Goal: Information Seeking & Learning: Understand process/instructions

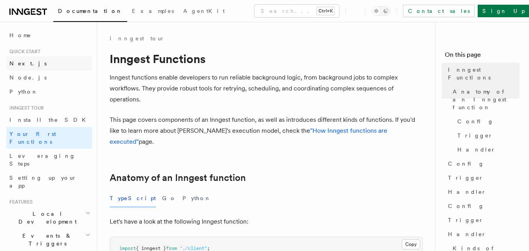
click at [46, 60] on link "Next.js" at bounding box center [49, 63] width 86 height 14
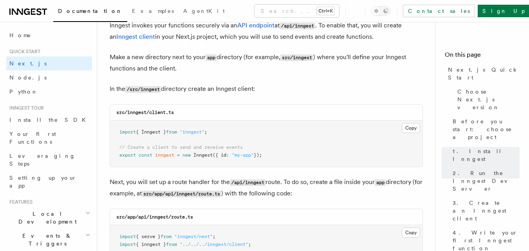
scroll to position [955, 0]
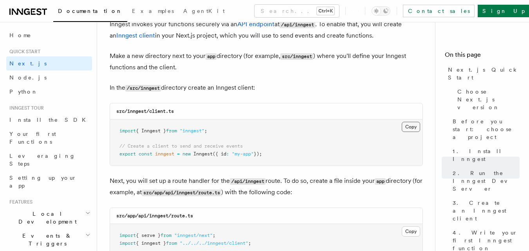
click at [410, 128] on button "Copy Copied" at bounding box center [411, 127] width 18 height 10
click at [411, 227] on button "Copy Copied" at bounding box center [411, 231] width 18 height 10
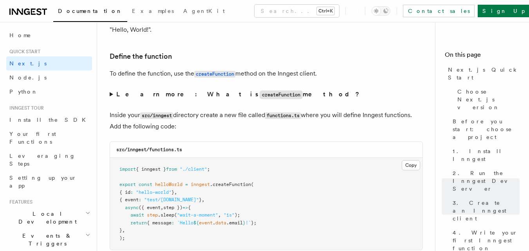
scroll to position [1313, 0]
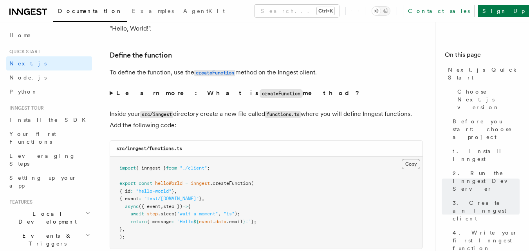
click at [404, 165] on button "Copy Copied" at bounding box center [411, 164] width 18 height 10
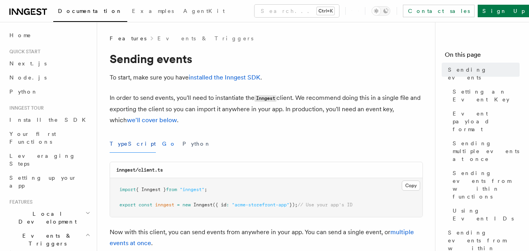
click at [162, 144] on button "Go" at bounding box center [169, 144] width 14 height 18
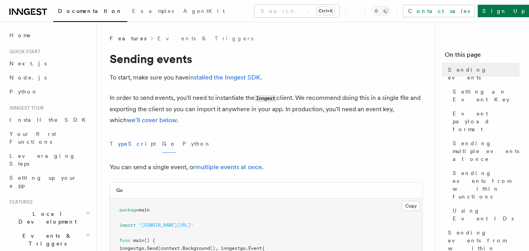
click at [127, 145] on button "TypeScript" at bounding box center [133, 144] width 46 height 18
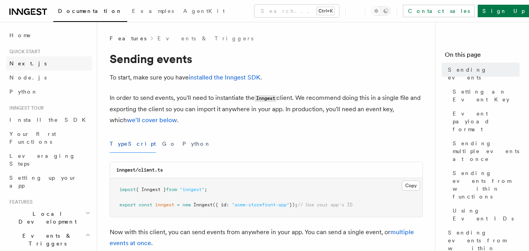
click at [44, 58] on link "Next.js" at bounding box center [49, 63] width 86 height 14
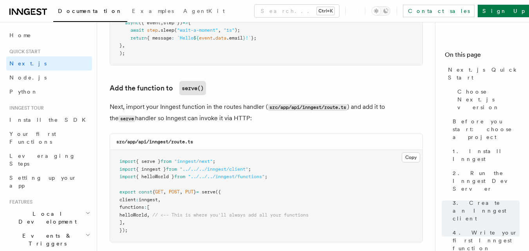
scroll to position [1498, 0]
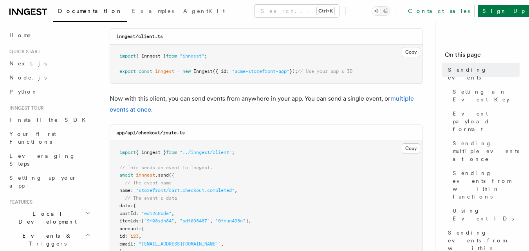
scroll to position [135, 0]
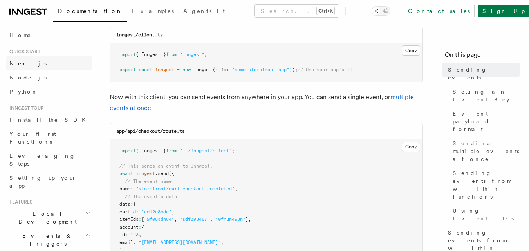
click at [11, 60] on span "Next.js" at bounding box center [27, 63] width 37 height 6
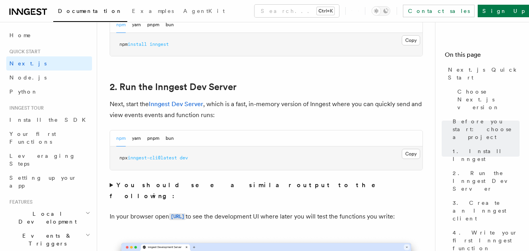
scroll to position [502, 0]
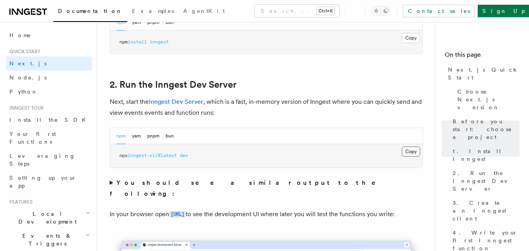
click at [413, 154] on button "Copy Copied" at bounding box center [411, 152] width 18 height 10
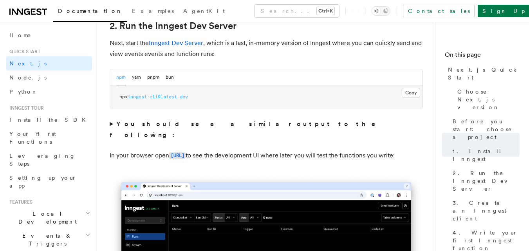
scroll to position [572, 0]
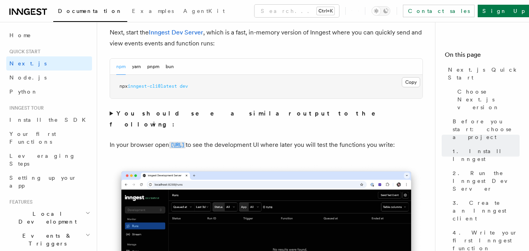
click at [186, 142] on code "[URL]" at bounding box center [177, 145] width 16 height 7
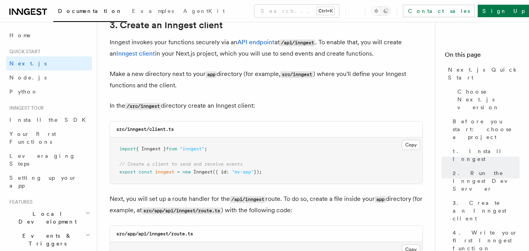
scroll to position [934, 0]
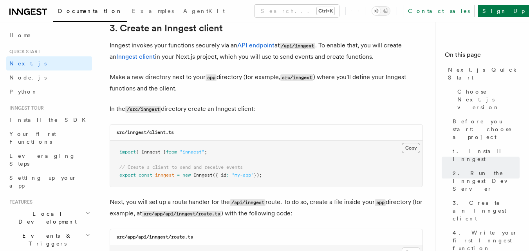
click at [411, 146] on button "Copy Copied" at bounding box center [411, 148] width 18 height 10
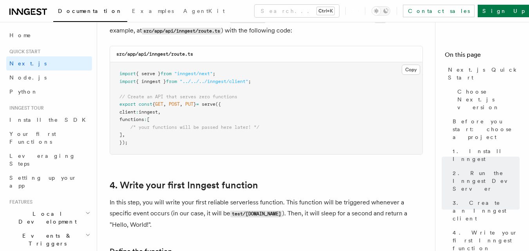
scroll to position [1118, 0]
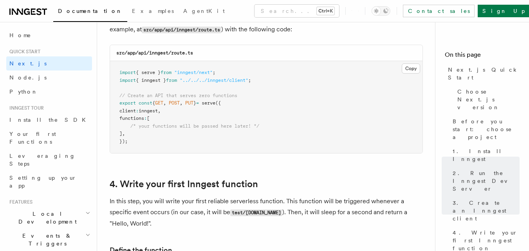
click at [313, 215] on p "In this step, you will write your first reliable serverless function. This func…" at bounding box center [266, 212] width 313 height 33
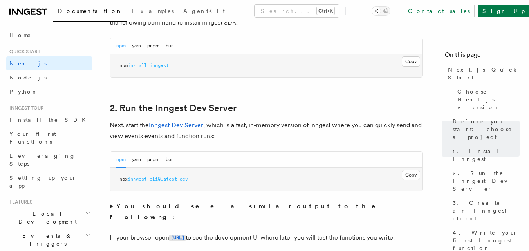
scroll to position [469, 0]
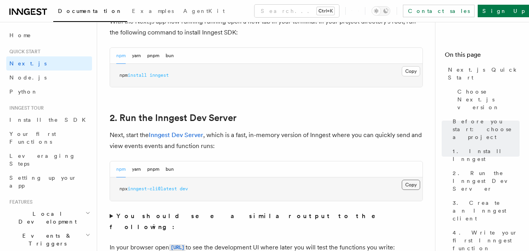
click at [409, 185] on button "Copy Copied" at bounding box center [411, 185] width 18 height 10
